Goal: Check status: Check status

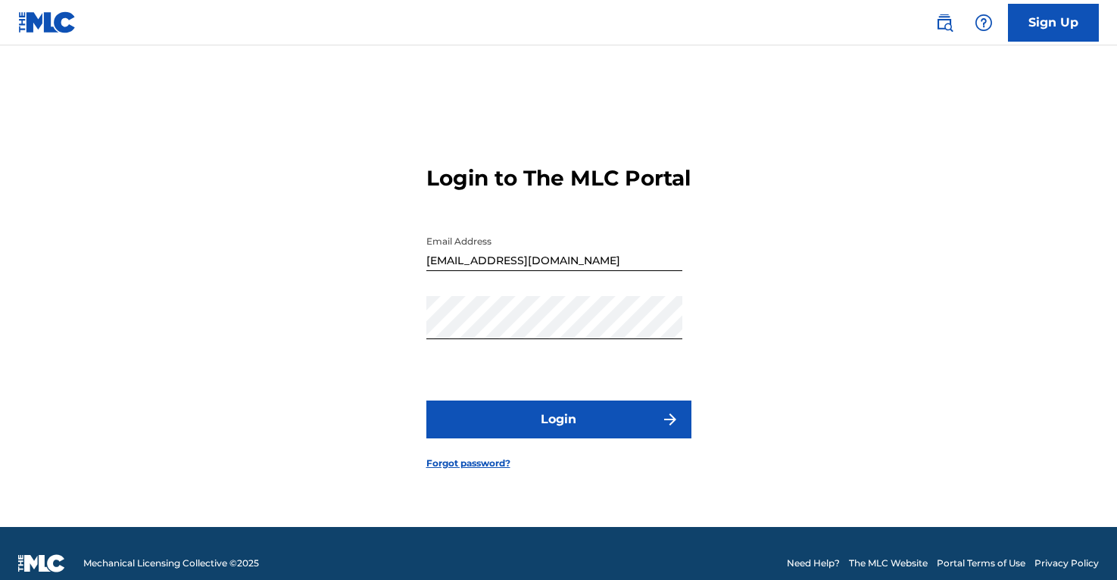
click at [570, 438] on button "Login" at bounding box center [558, 420] width 265 height 38
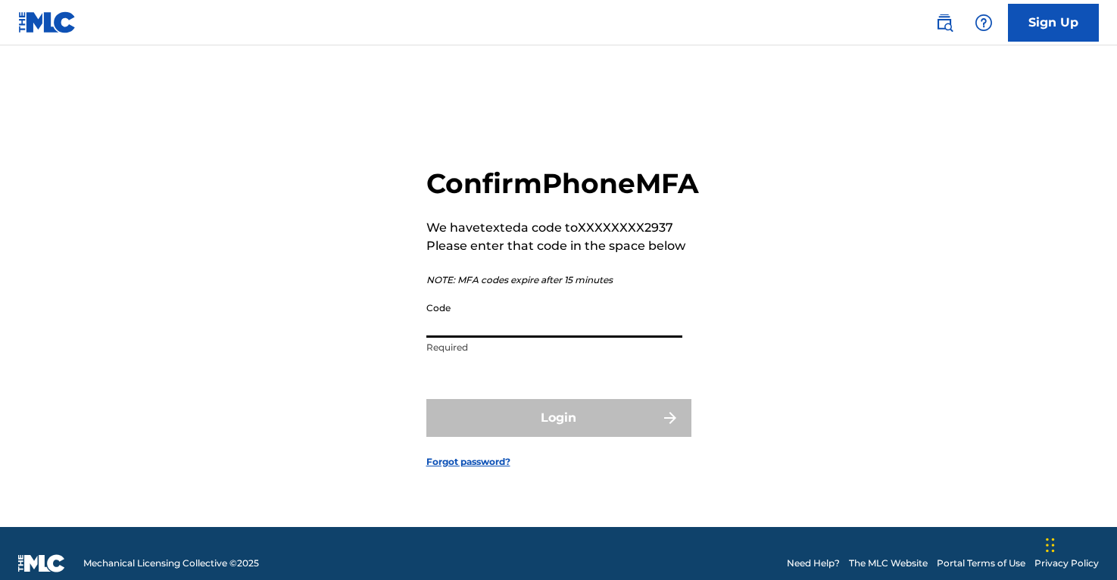
click at [509, 337] on input "Code" at bounding box center [554, 316] width 256 height 43
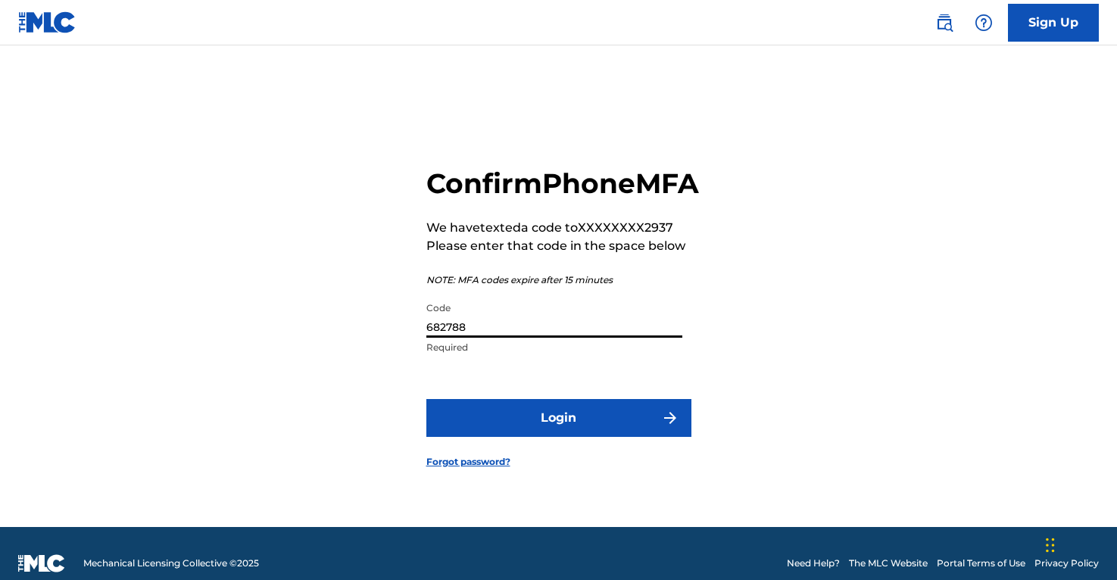
type input "682788"
click at [550, 432] on button "Login" at bounding box center [558, 418] width 265 height 38
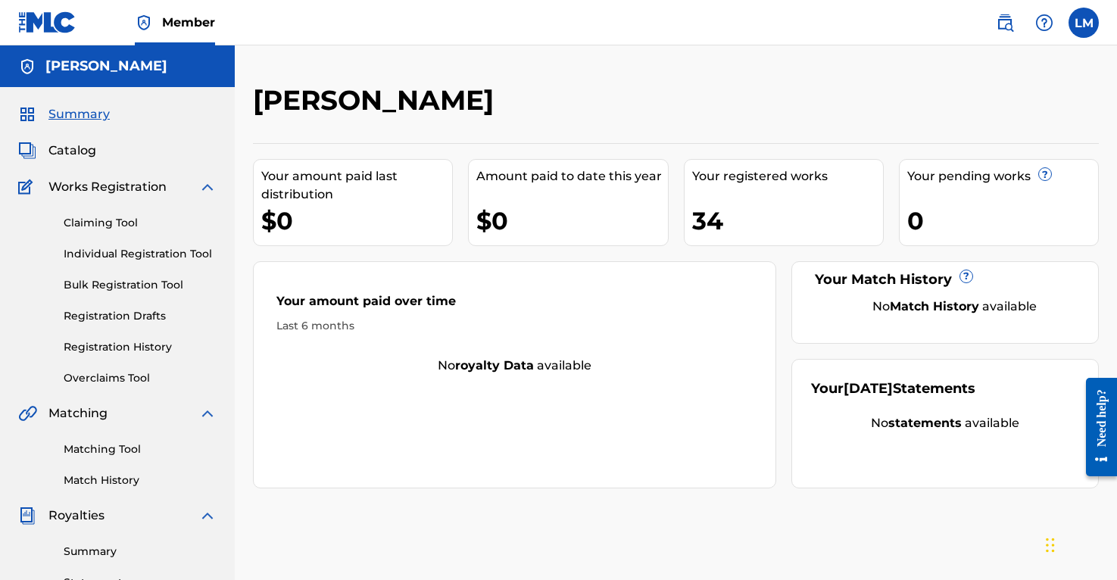
click at [122, 346] on link "Registration History" at bounding box center [140, 347] width 153 height 16
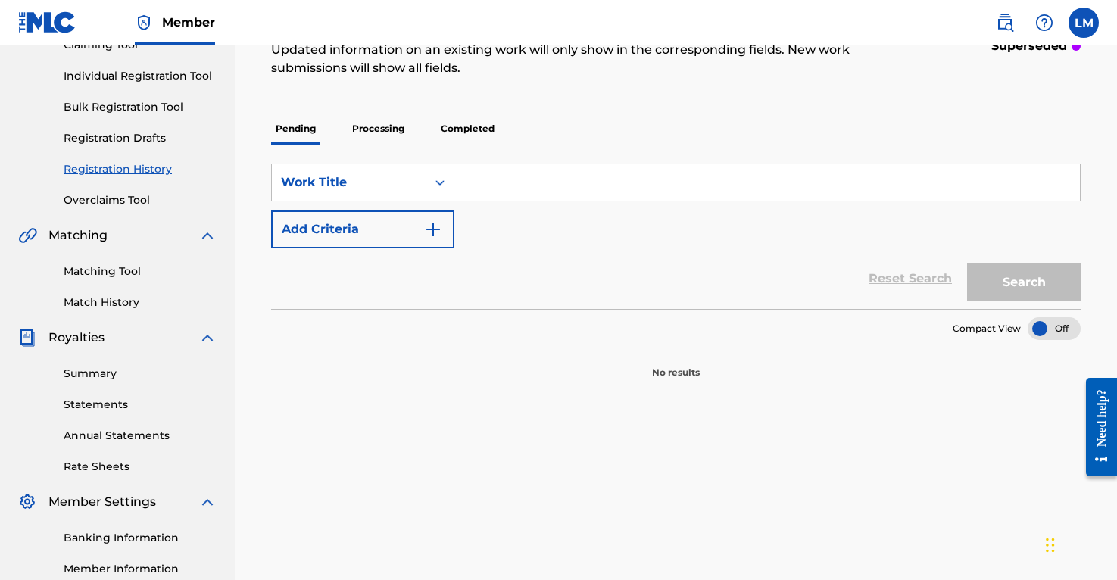
scroll to position [151, 0]
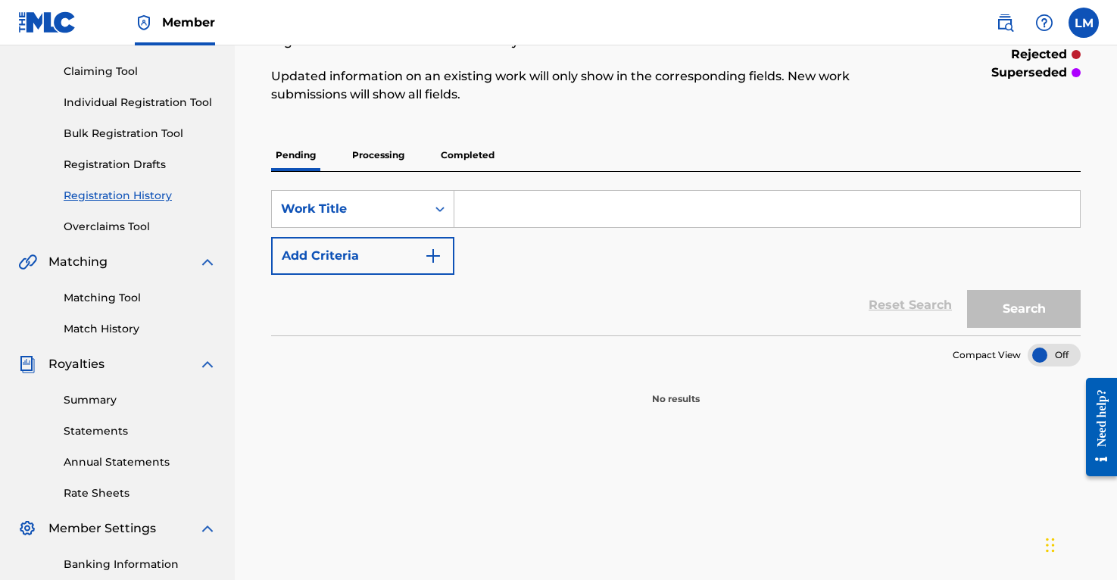
click at [372, 160] on p "Processing" at bounding box center [378, 155] width 61 height 32
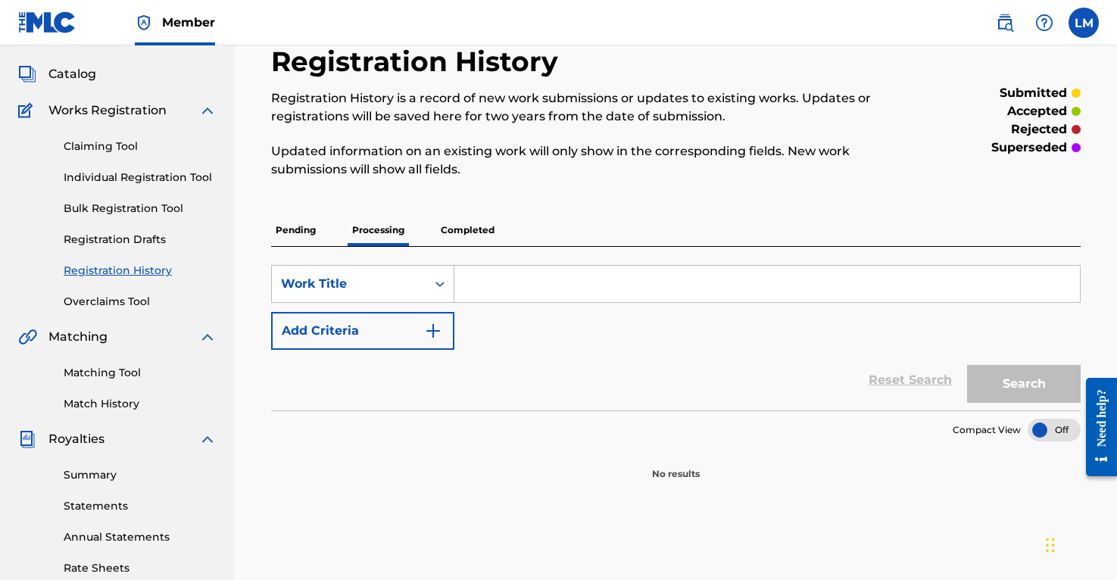
scroll to position [76, 0]
click at [477, 235] on p "Completed" at bounding box center [467, 231] width 63 height 32
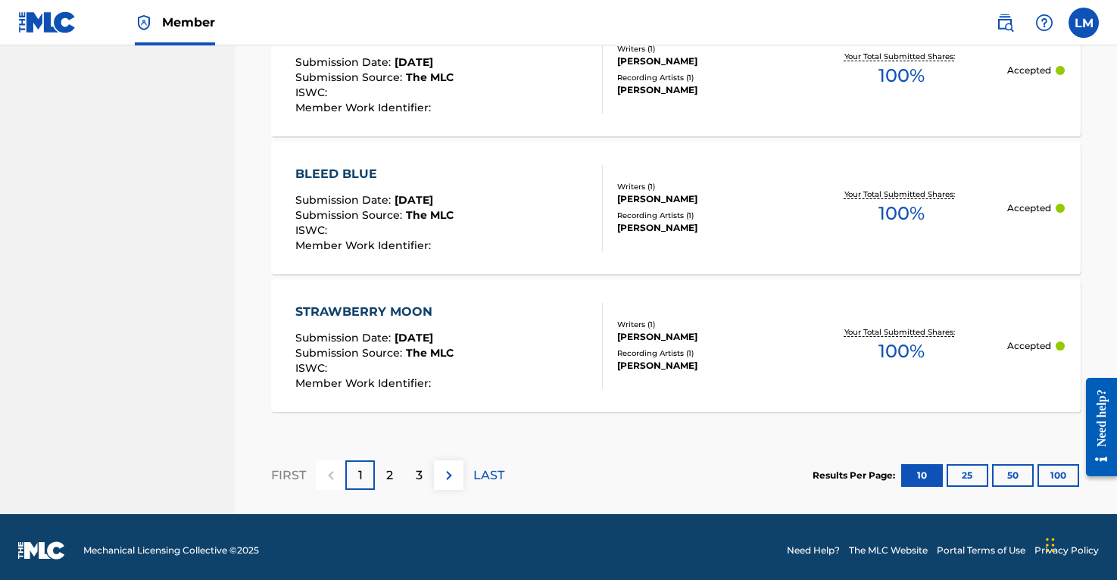
scroll to position [1555, 0]
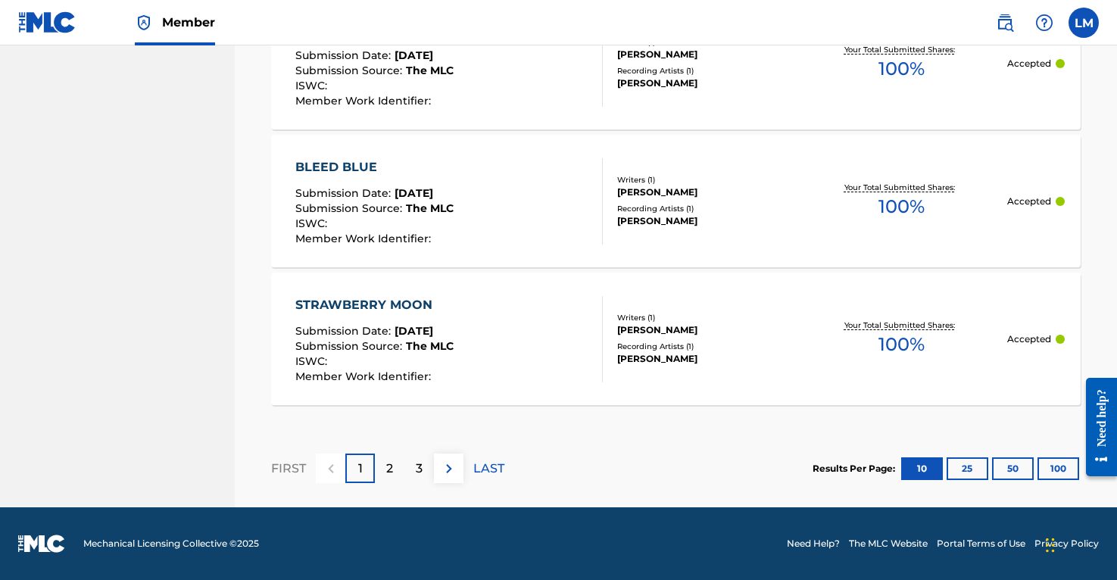
click at [454, 460] on img at bounding box center [449, 469] width 18 height 18
click at [450, 476] on img at bounding box center [449, 469] width 18 height 18
click at [453, 461] on img at bounding box center [449, 469] width 18 height 18
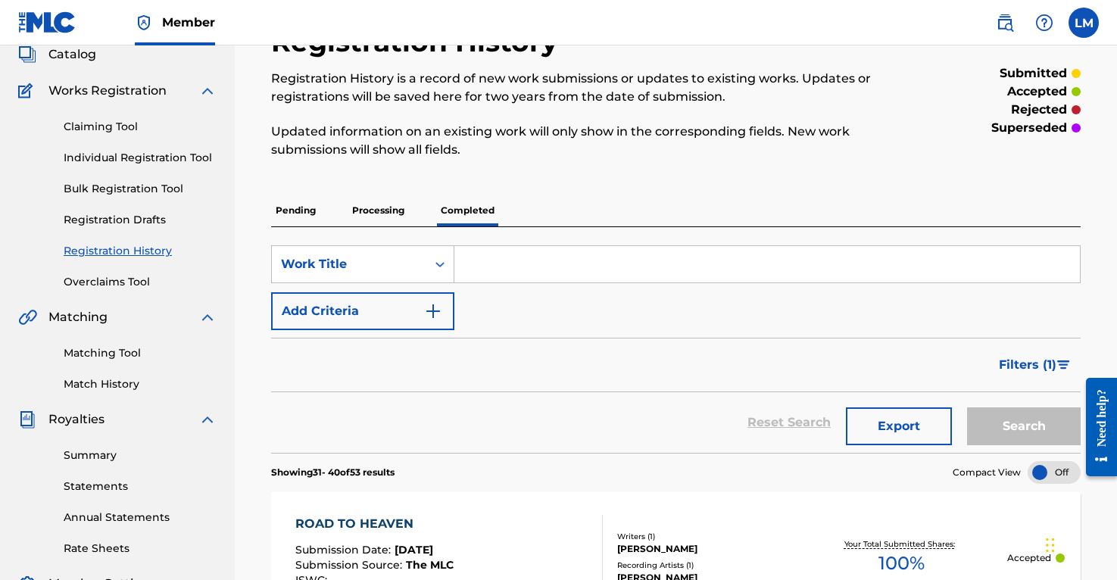
scroll to position [41, 0]
